Goal: Share content: Share content

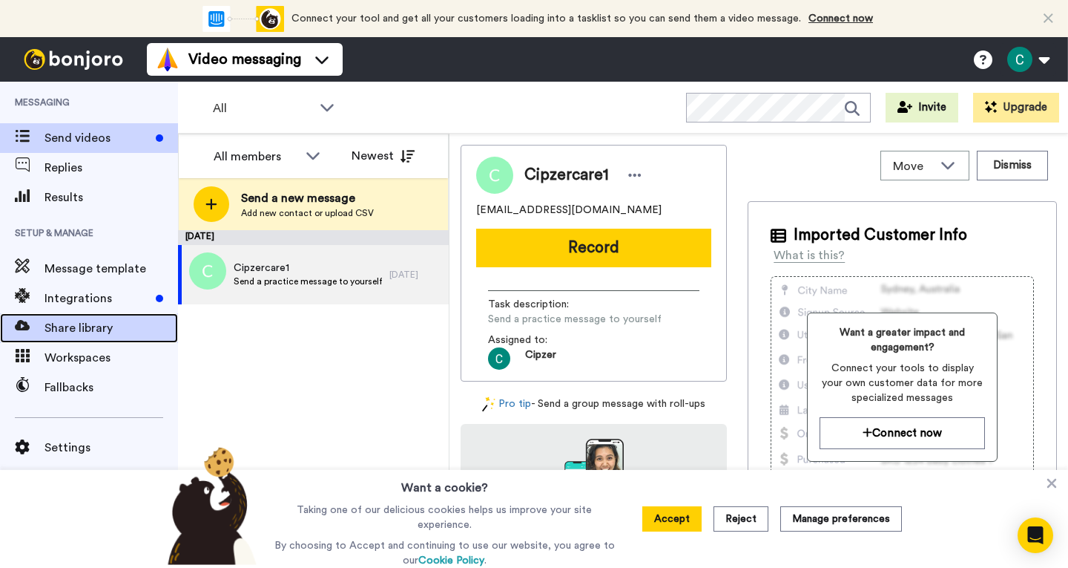
click at [76, 328] on span "Share library" at bounding box center [112, 328] width 134 height 18
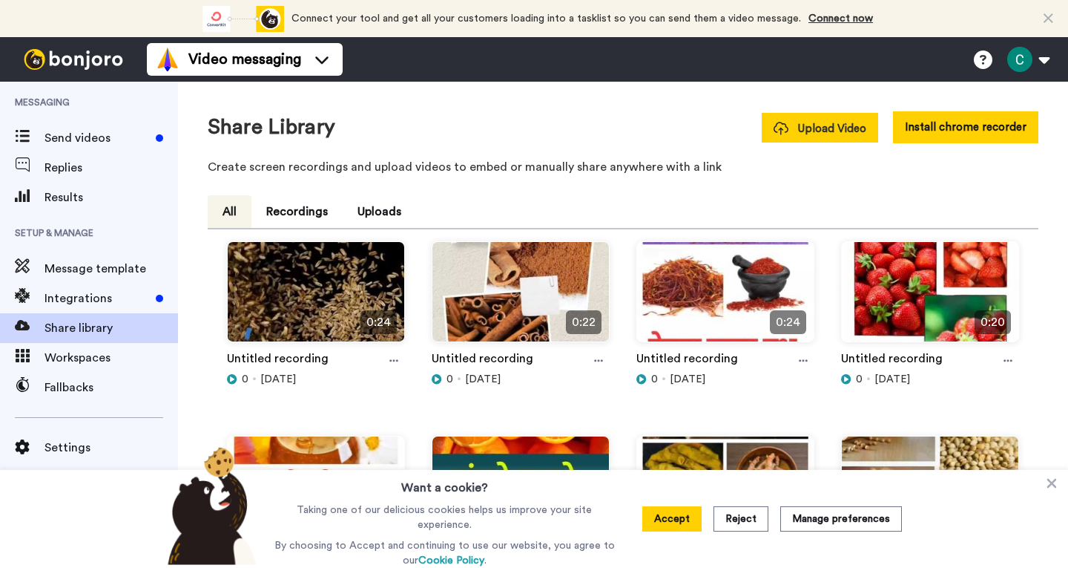
click at [821, 132] on span "Upload Video" at bounding box center [820, 129] width 93 height 16
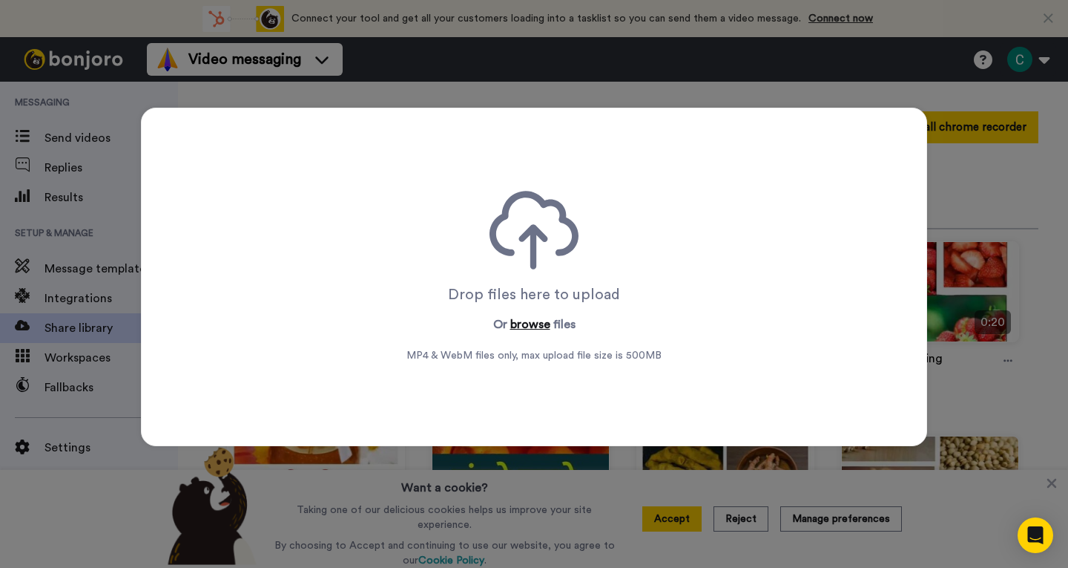
click at [525, 328] on button "browse" at bounding box center [530, 324] width 40 height 18
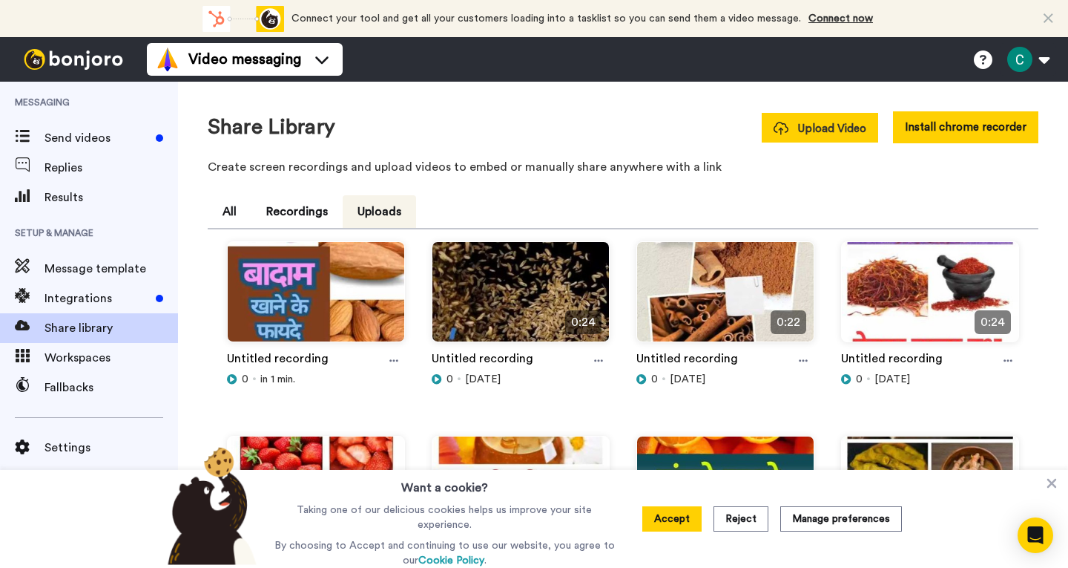
click at [861, 133] on span "Upload Video" at bounding box center [820, 129] width 93 height 16
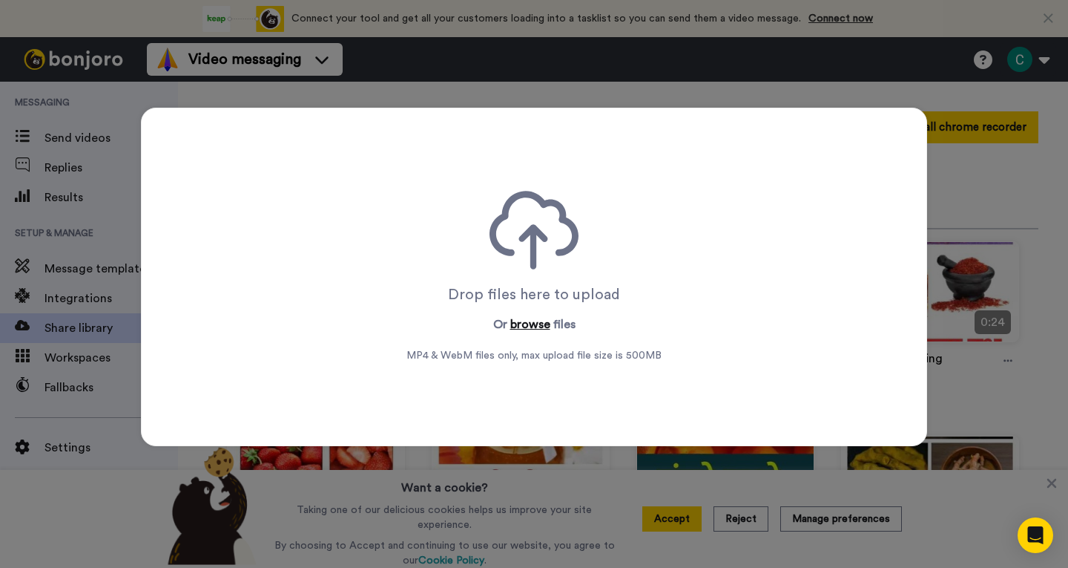
click at [524, 325] on button "browse" at bounding box center [530, 324] width 40 height 18
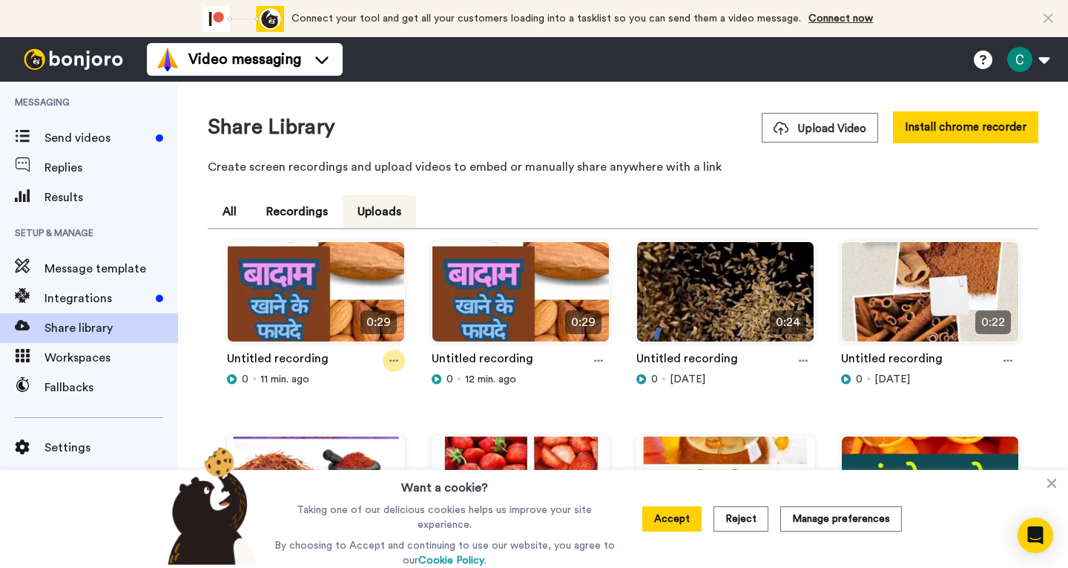
click at [390, 355] on icon at bounding box center [393, 360] width 9 height 10
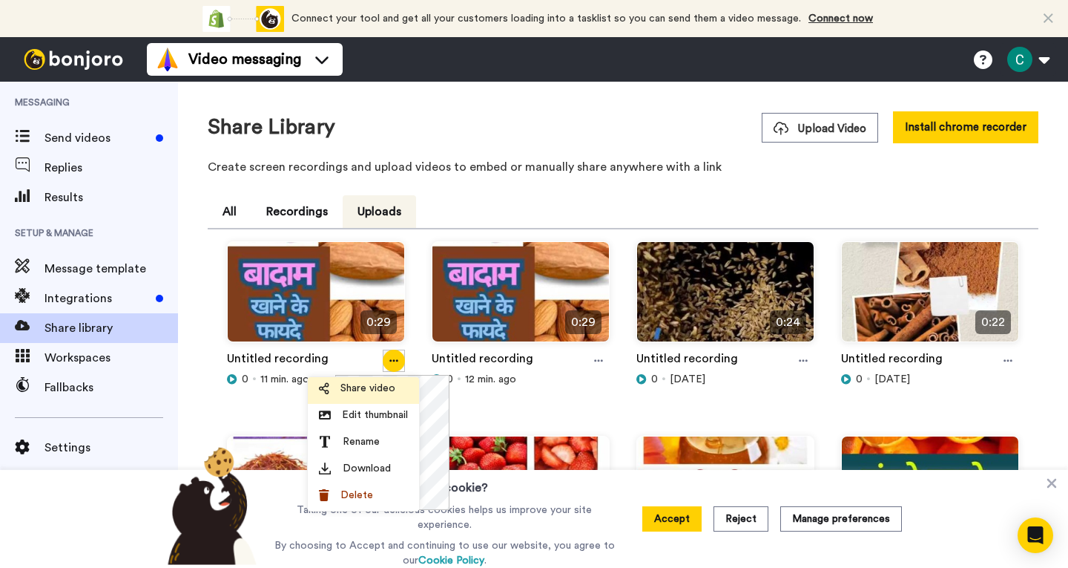
click at [386, 387] on span "Share video" at bounding box center [368, 388] width 55 height 15
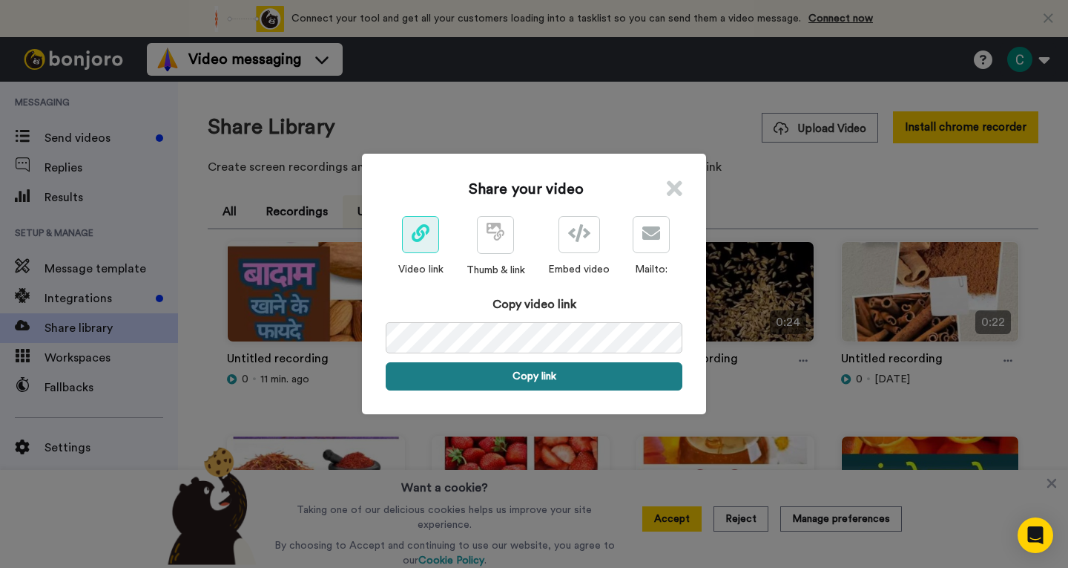
click at [565, 384] on button "Copy link" at bounding box center [534, 376] width 297 height 28
